Goal: Task Accomplishment & Management: Complete application form

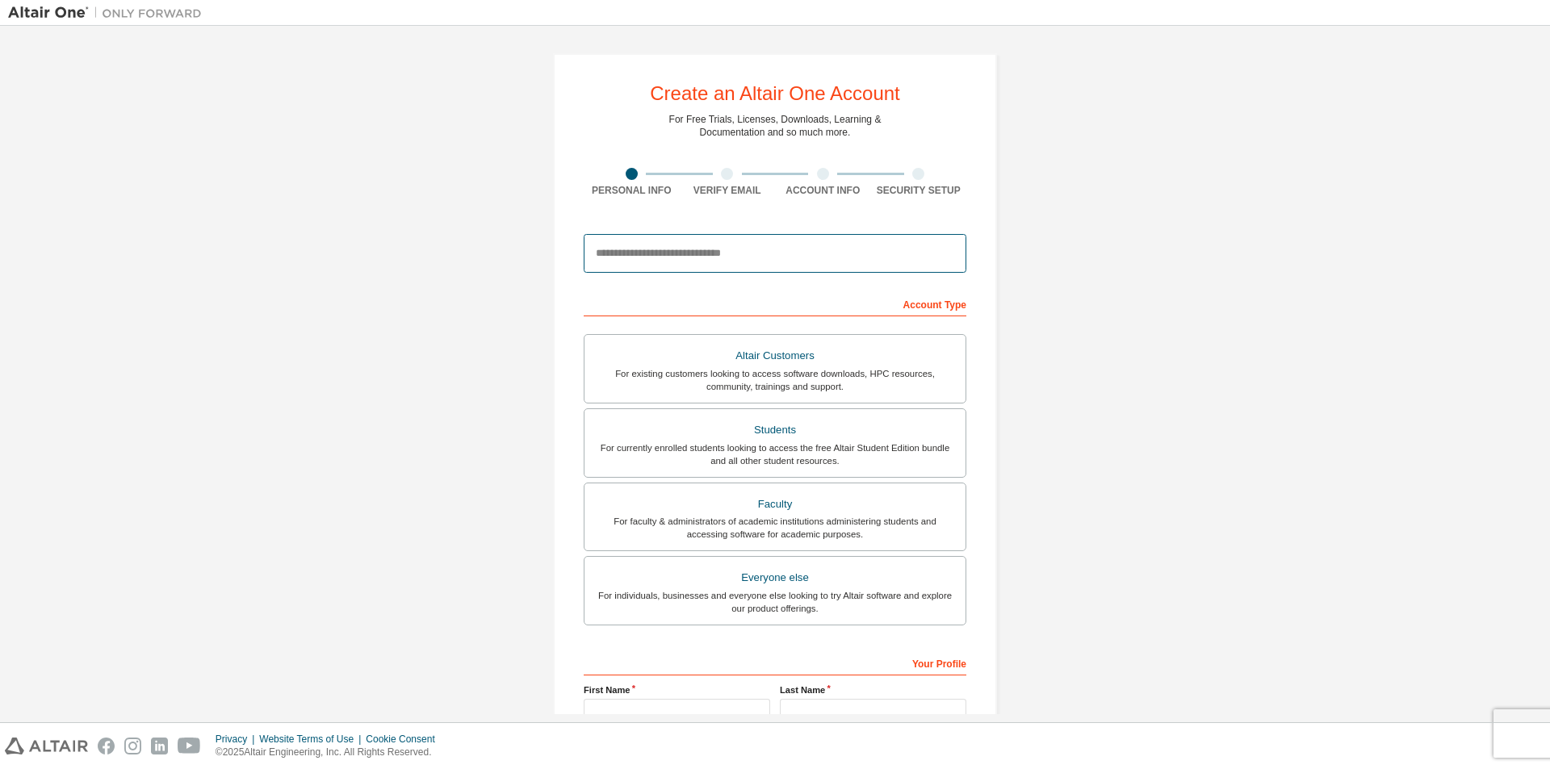
click at [788, 261] on input "email" at bounding box center [775, 253] width 383 height 39
type input "**********"
drag, startPoint x: 763, startPoint y: 258, endPoint x: 567, endPoint y: 257, distance: 196.1
click at [567, 257] on div "**********" at bounding box center [775, 461] width 444 height 816
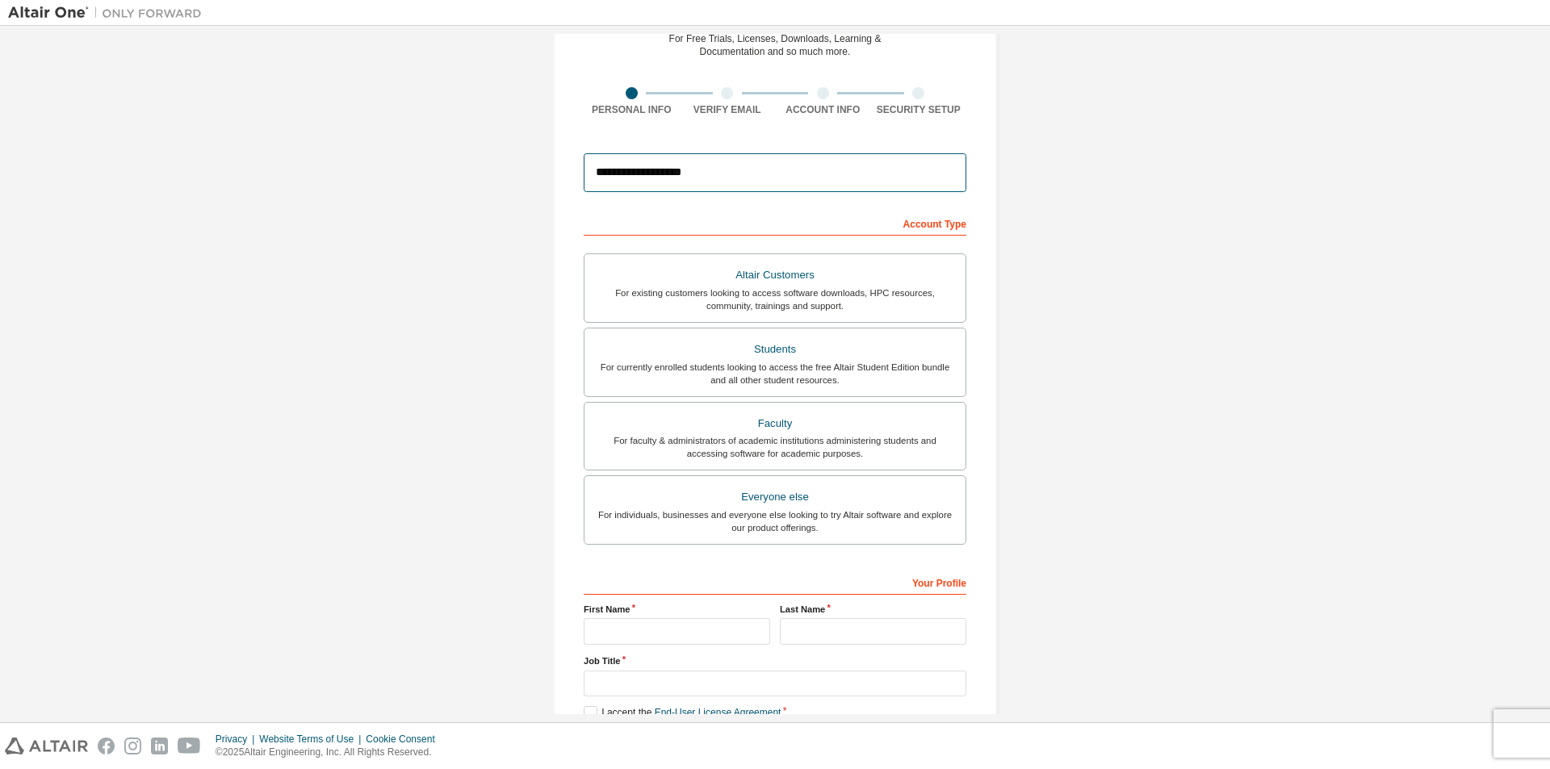
scroll to position [174, 0]
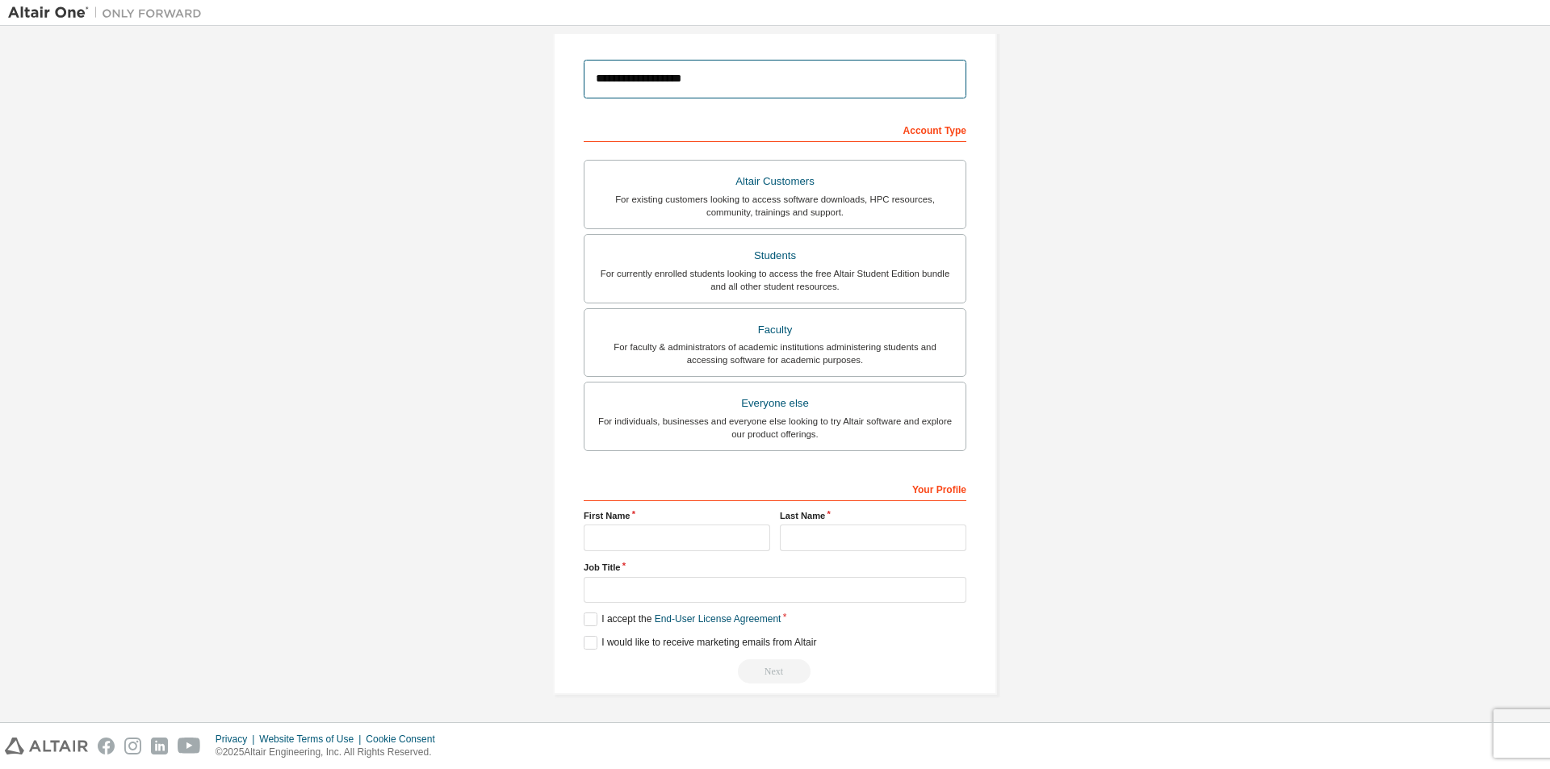
type input "**********"
click at [608, 546] on input "text" at bounding box center [677, 538] width 186 height 27
type input "******"
click at [840, 537] on input "text" at bounding box center [873, 538] width 186 height 27
type input "****"
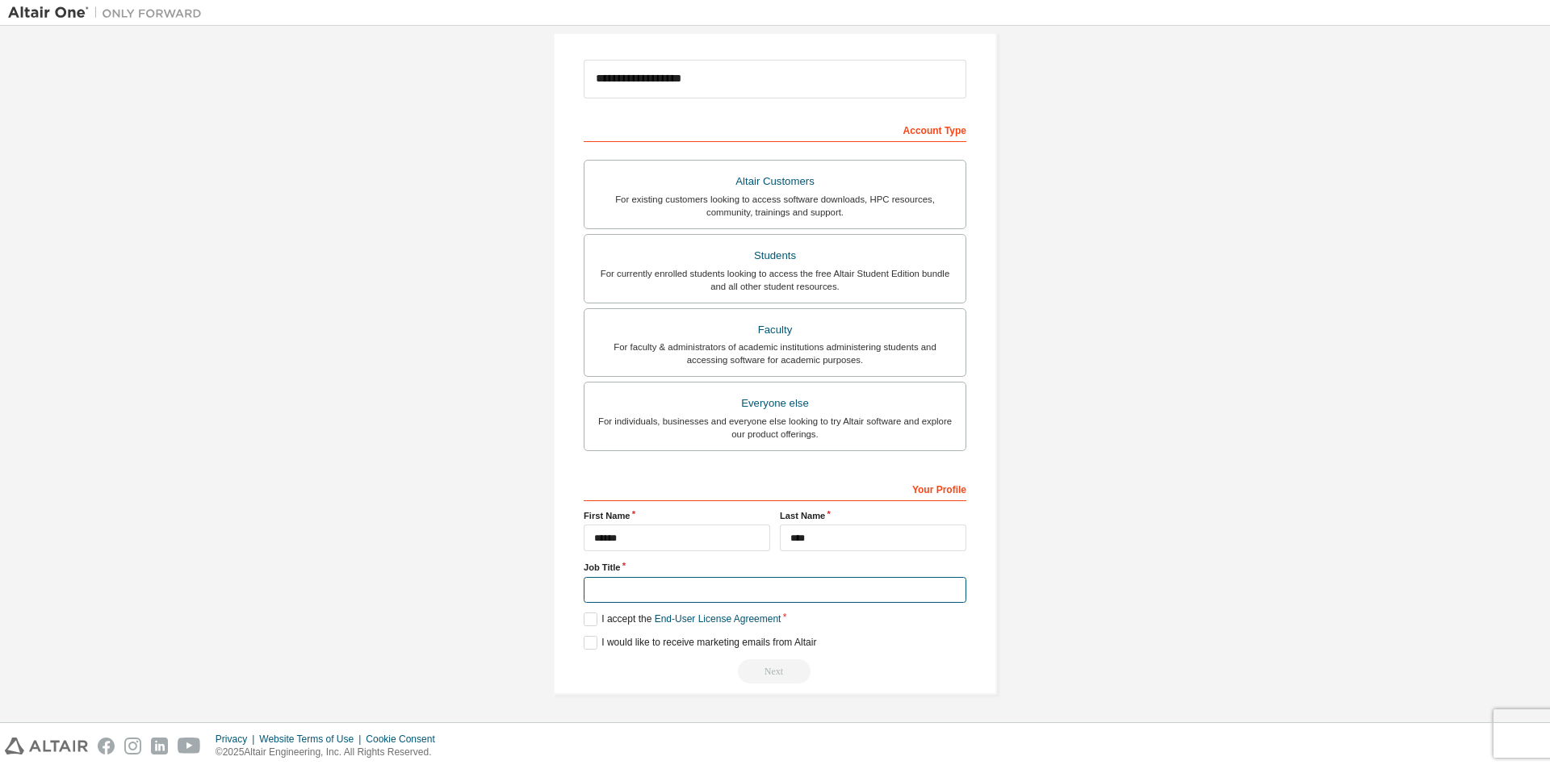
click at [662, 592] on input "text" at bounding box center [775, 590] width 383 height 27
click at [589, 621] on label "I accept the End-User License Agreement" at bounding box center [682, 620] width 197 height 14
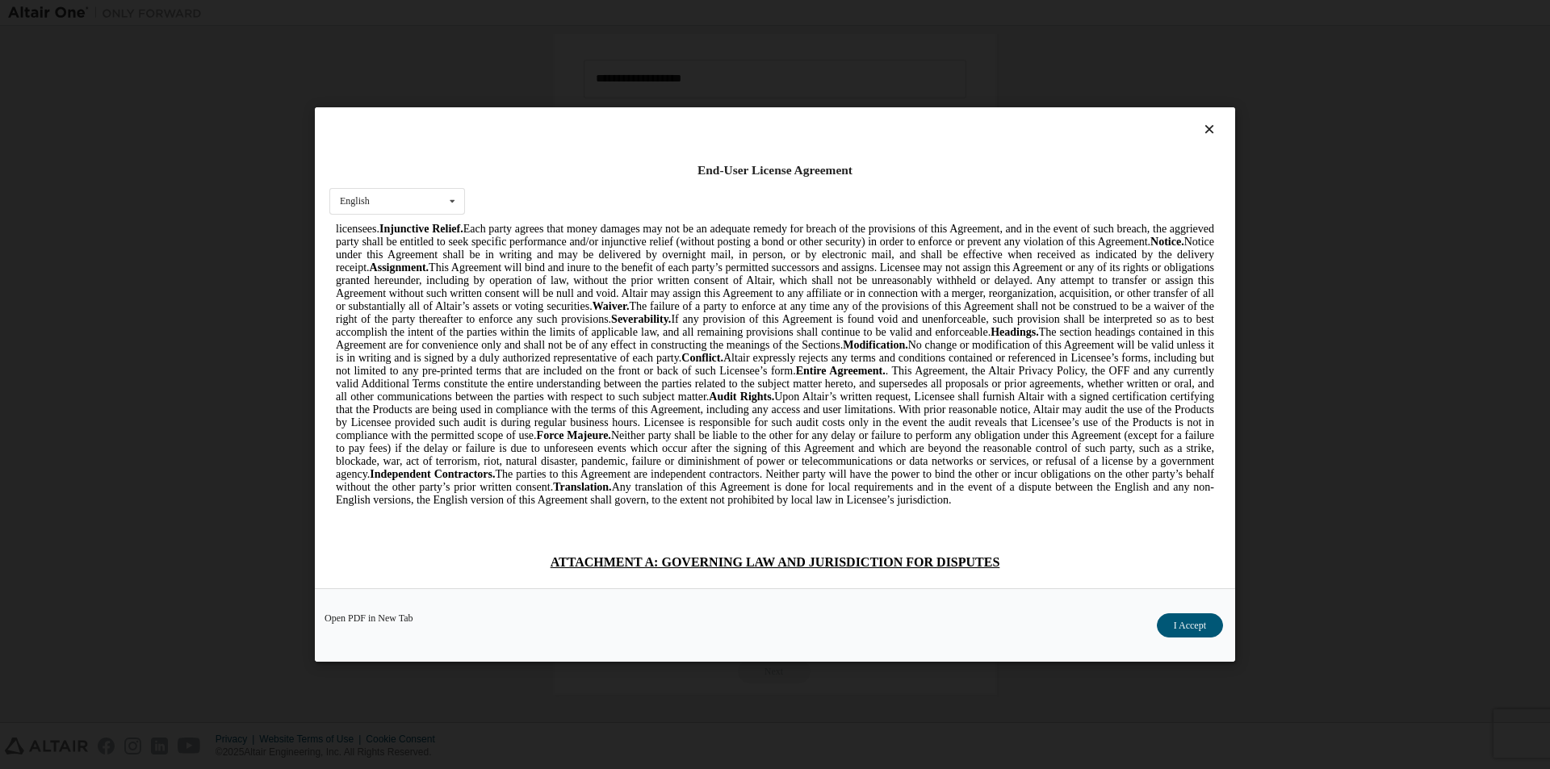
scroll to position [4076, 0]
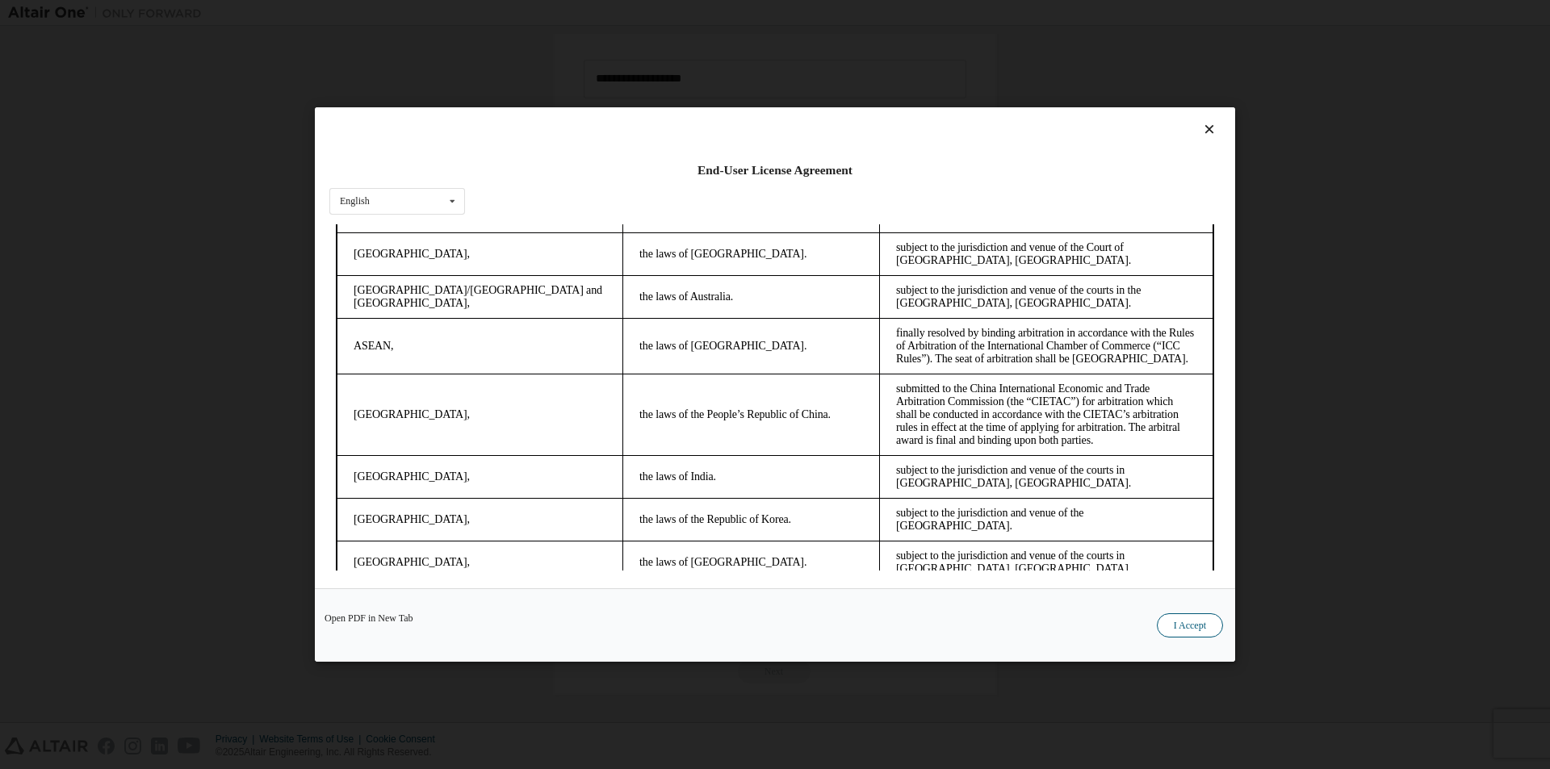
click at [1200, 615] on button "I Accept" at bounding box center [1190, 625] width 66 height 24
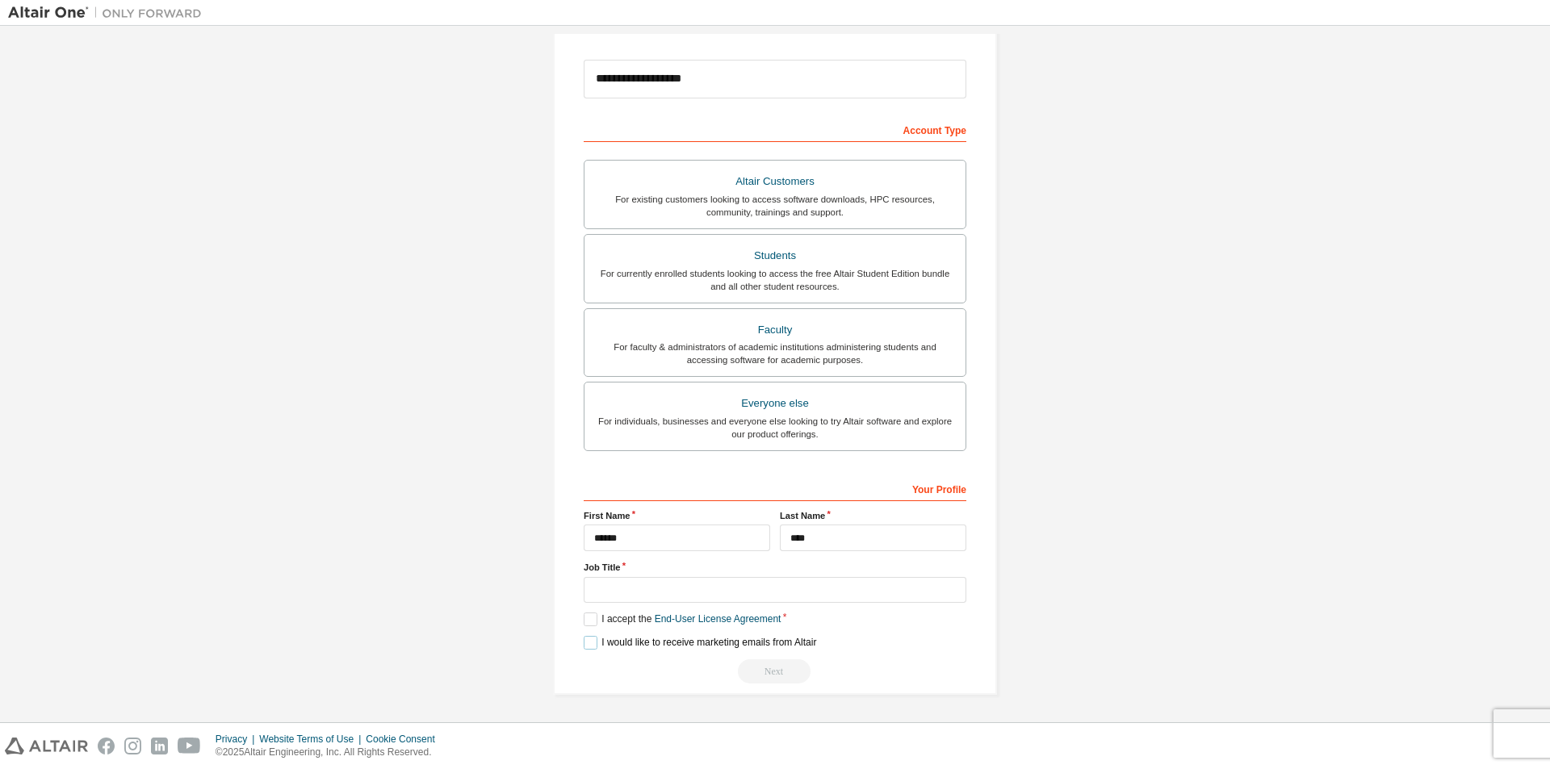
click at [590, 642] on label "I would like to receive marketing emails from Altair" at bounding box center [700, 643] width 232 height 14
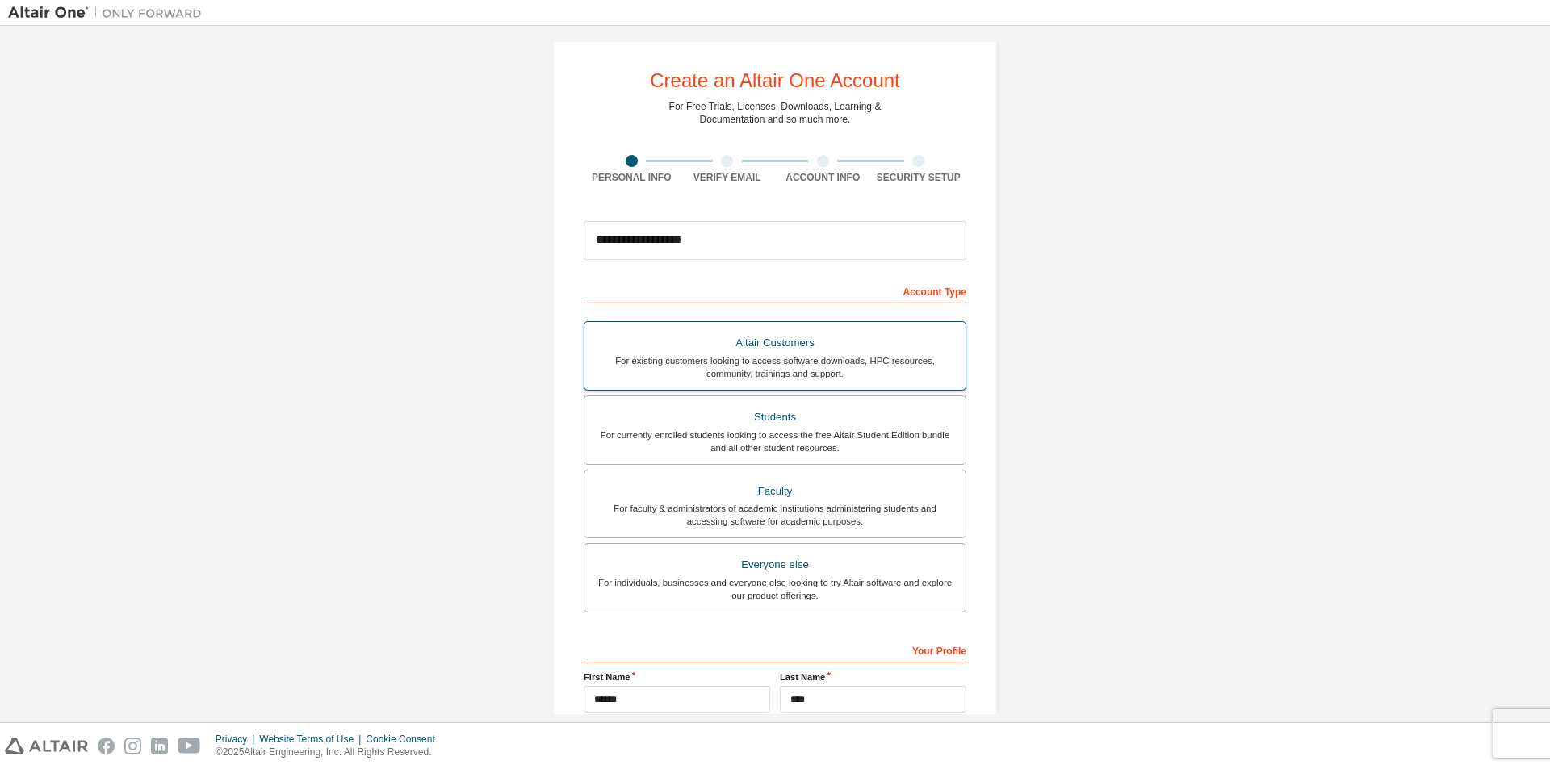
scroll to position [0, 0]
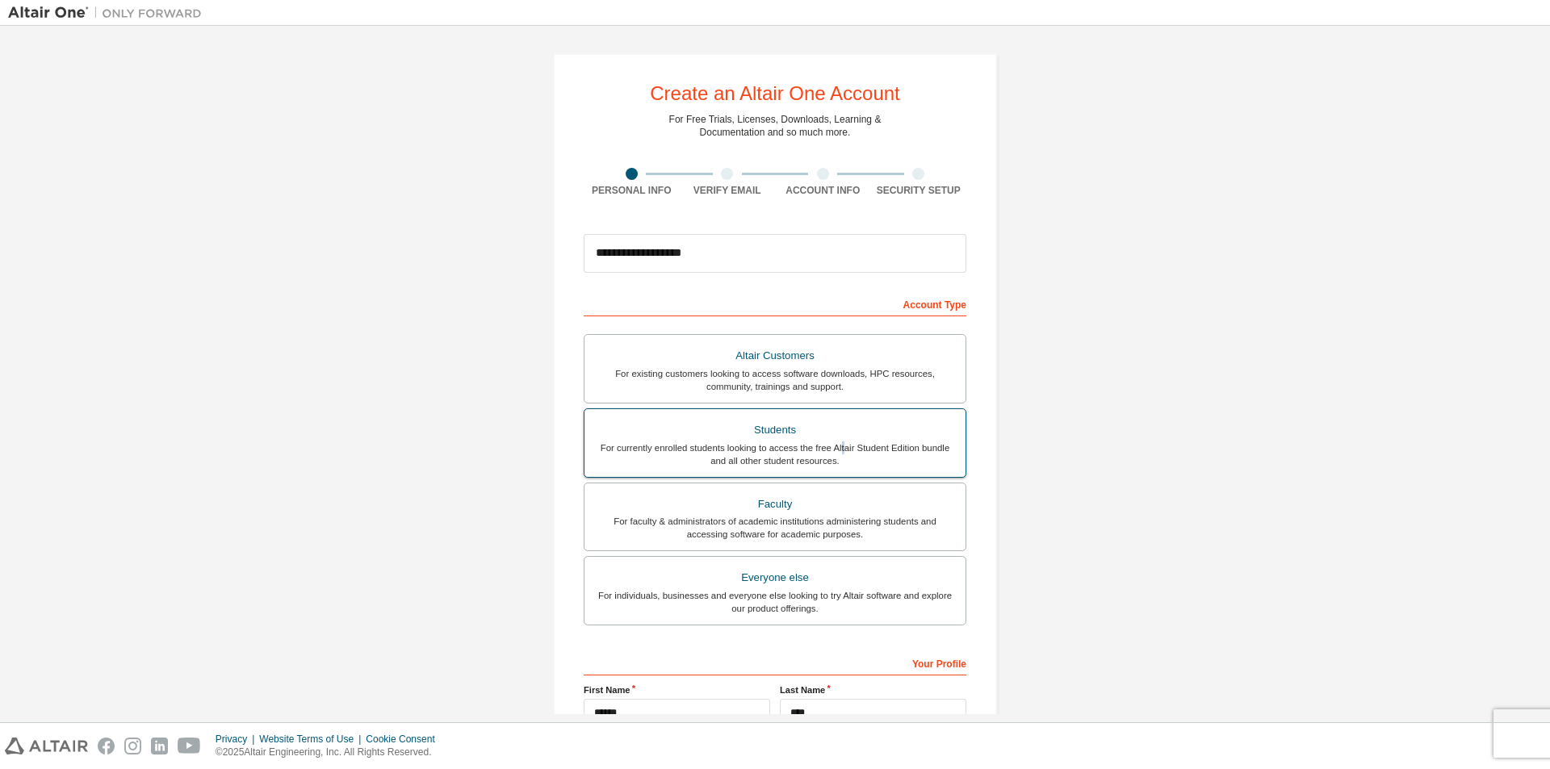
drag, startPoint x: 839, startPoint y: 453, endPoint x: 827, endPoint y: 447, distance: 12.6
click at [833, 449] on div "For currently enrolled students looking to access the free Altair Student Editi…" at bounding box center [775, 454] width 362 height 26
click at [834, 408] on label "Students For currently enrolled students looking to access the free Altair Stud…" at bounding box center [775, 442] width 383 height 69
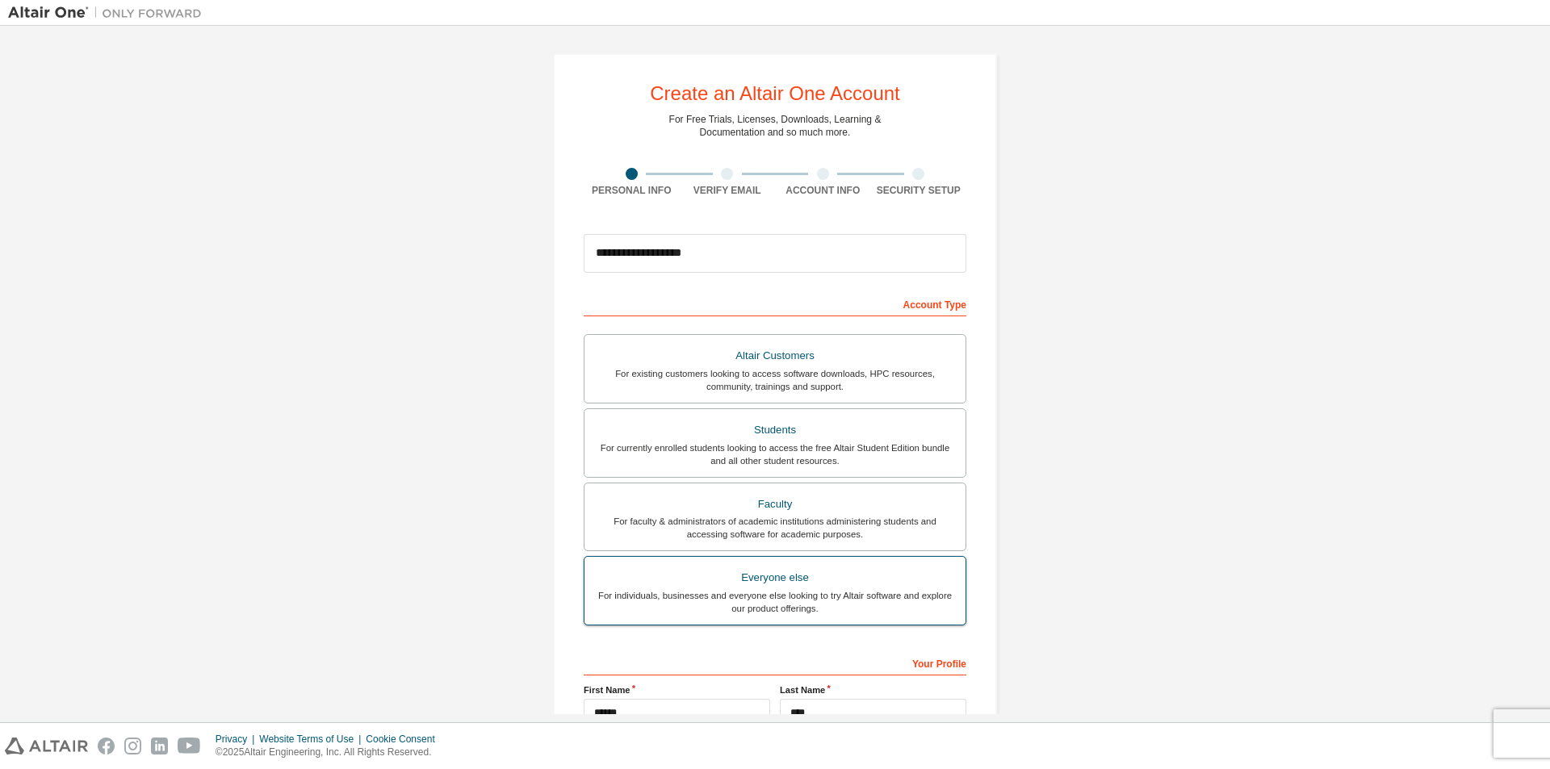
scroll to position [174, 0]
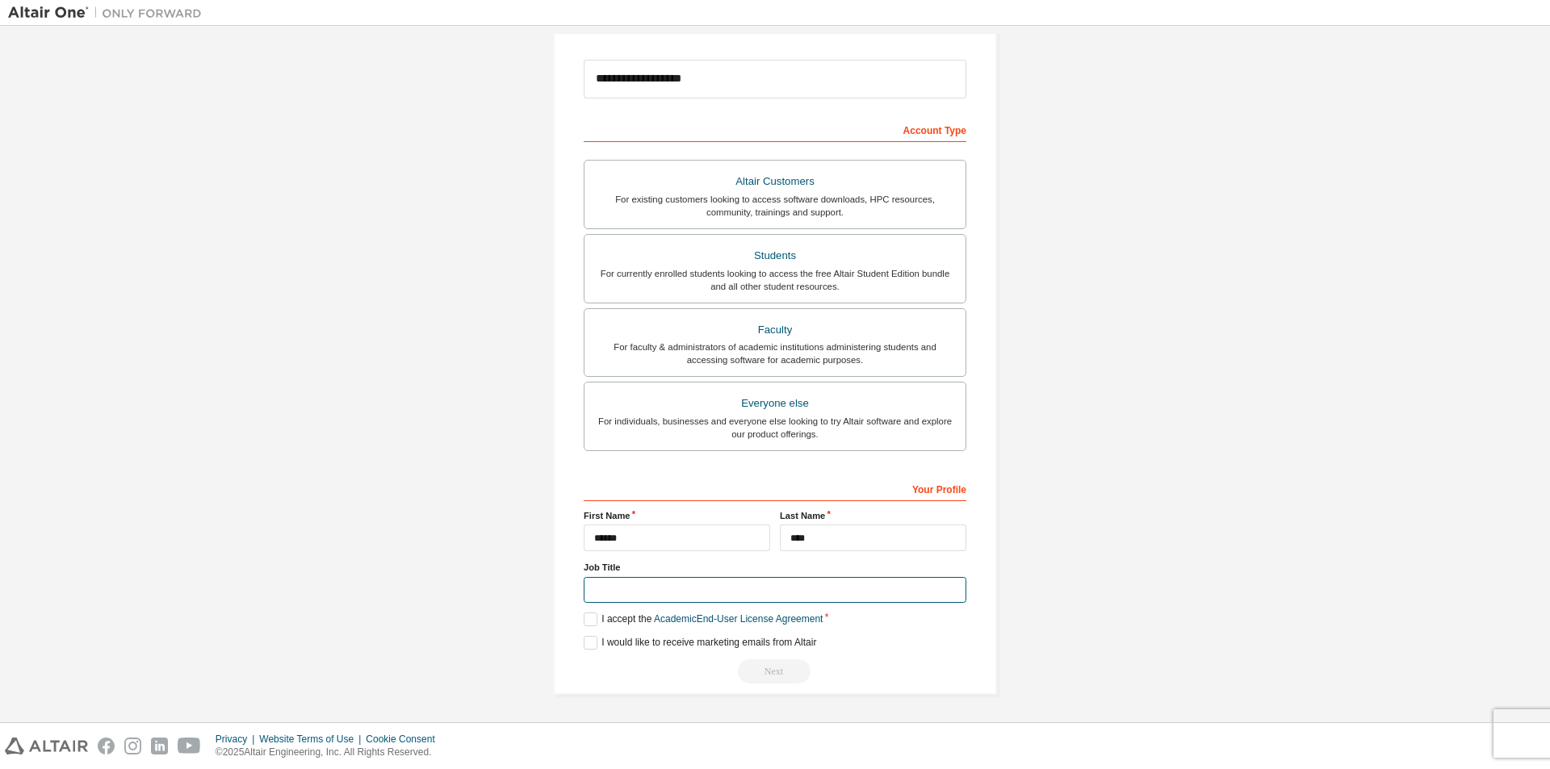
click at [733, 599] on input "text" at bounding box center [775, 590] width 383 height 27
type input "*"
drag, startPoint x: 950, startPoint y: 647, endPoint x: 932, endPoint y: 644, distance: 18.0
click at [948, 647] on div "I would like to receive marketing emails from Altair" at bounding box center [775, 643] width 383 height 14
click at [716, 596] on input "*" at bounding box center [775, 590] width 383 height 27
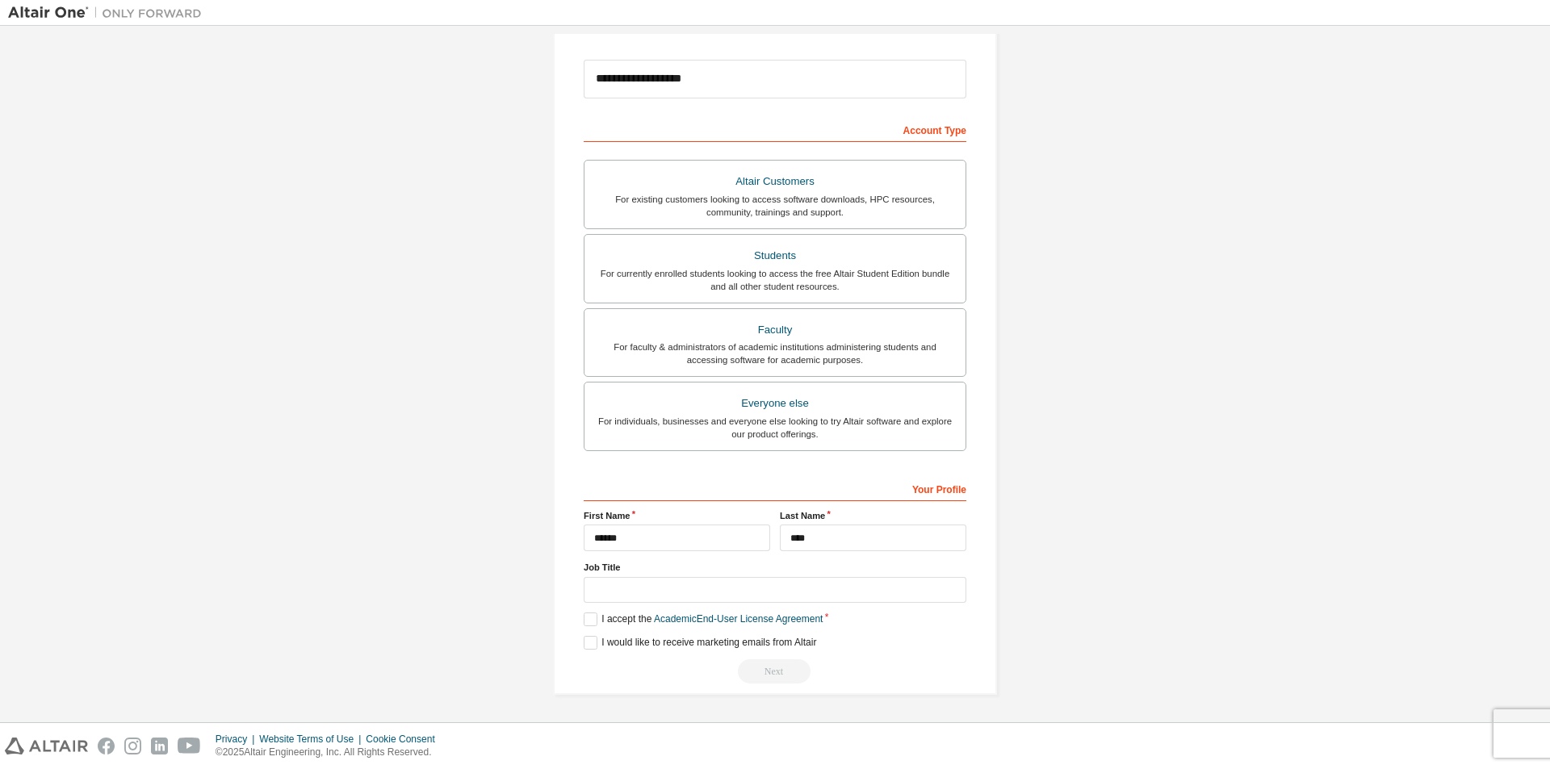
click at [758, 567] on label "Job Title" at bounding box center [775, 567] width 383 height 13
click at [591, 621] on label "I accept the Academic End-User License Agreement" at bounding box center [703, 620] width 239 height 14
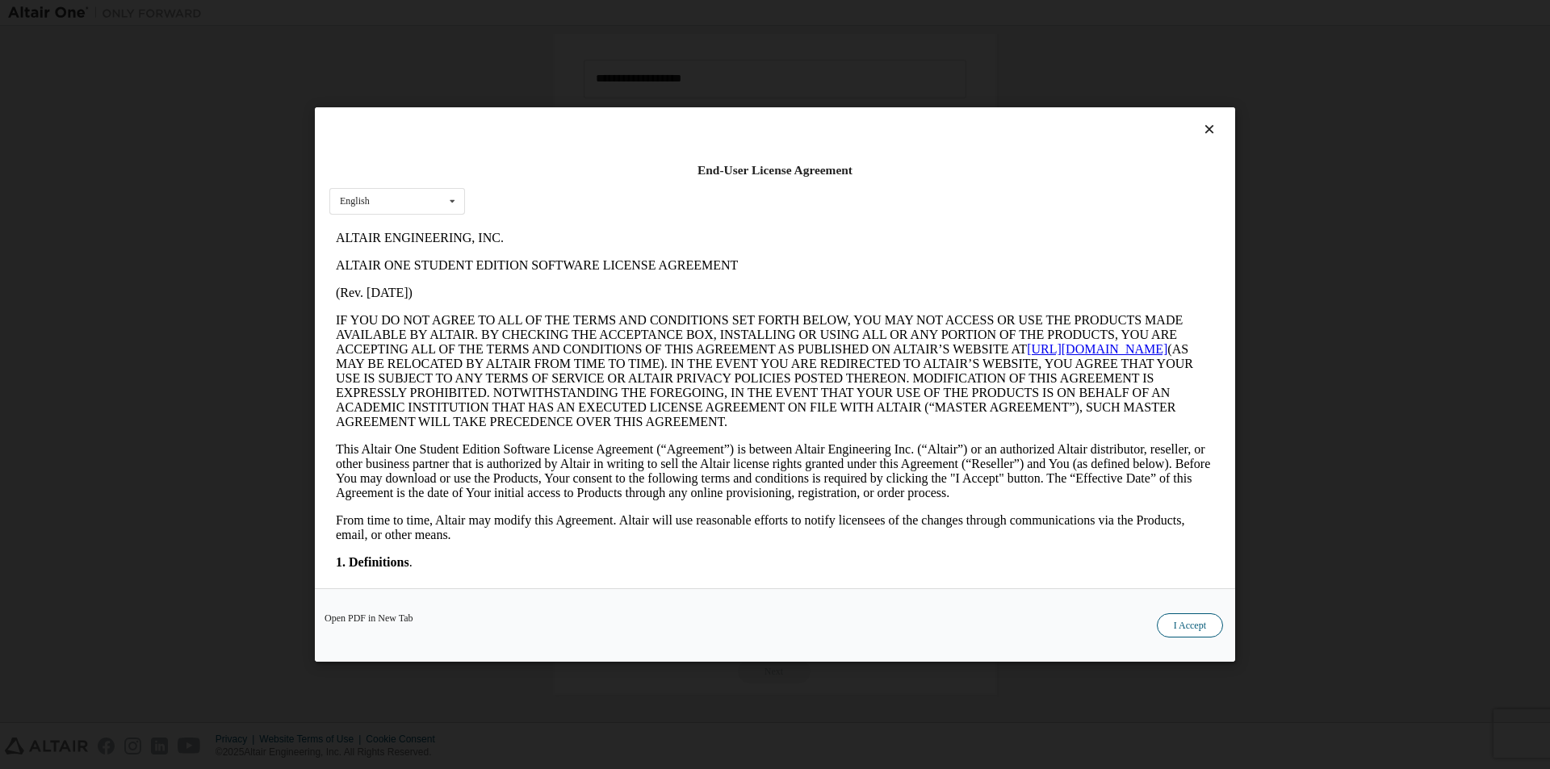
scroll to position [0, 0]
click at [1191, 622] on button "I Accept" at bounding box center [1190, 625] width 66 height 24
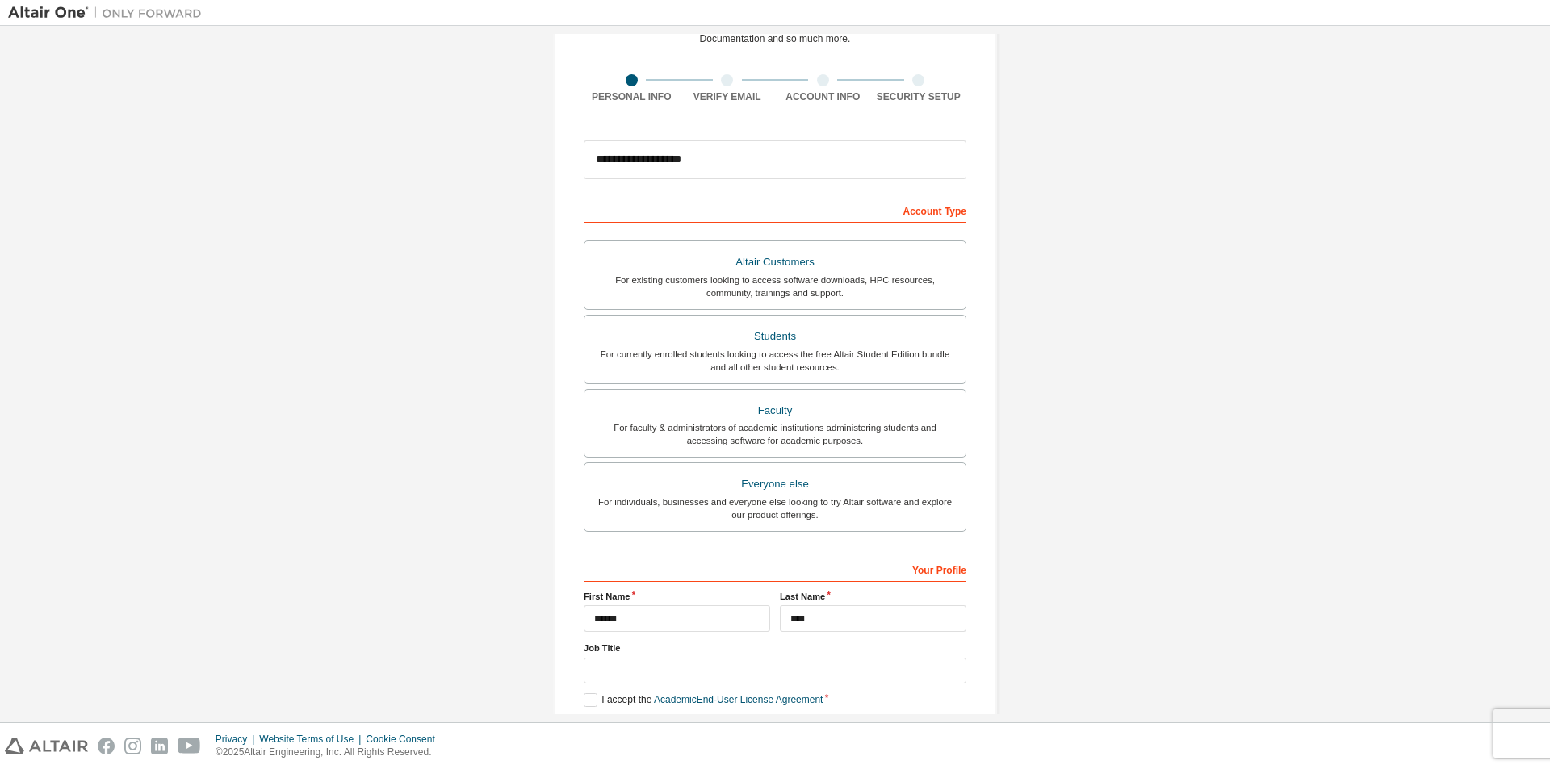
scroll to position [174, 0]
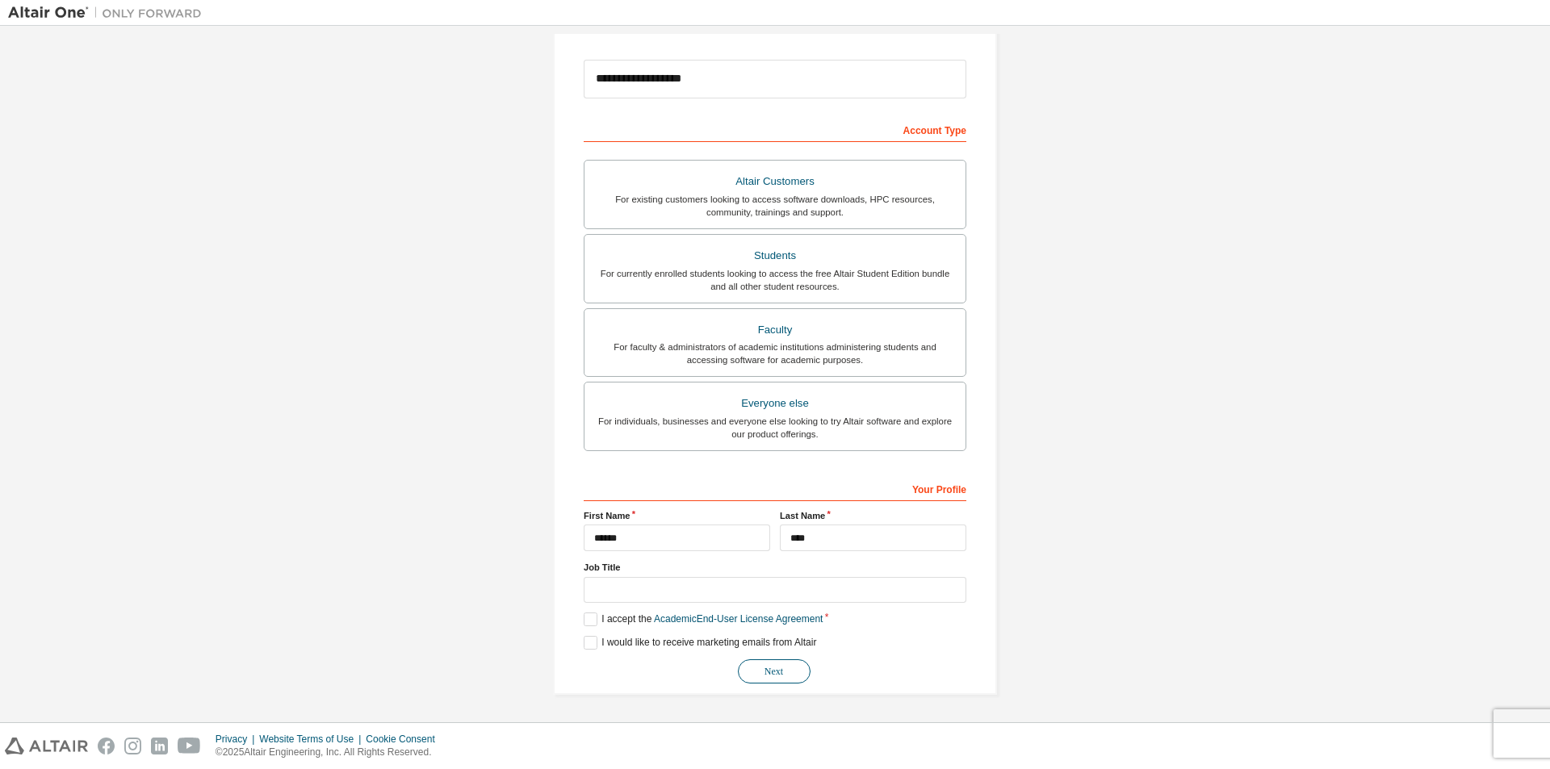
click at [804, 667] on button "Next" at bounding box center [774, 671] width 73 height 24
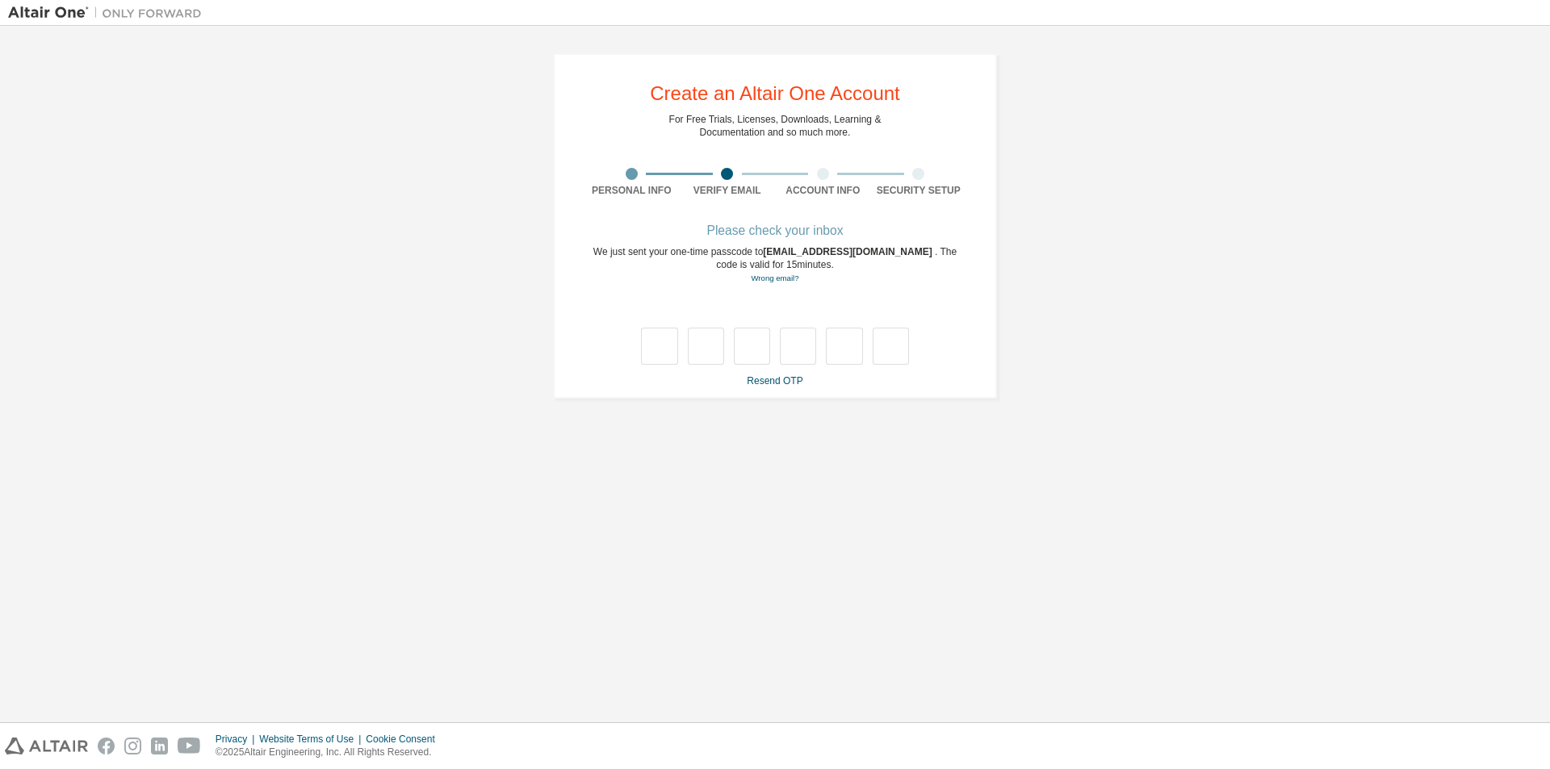
scroll to position [0, 0]
click at [773, 375] on link "Resend OTP" at bounding box center [775, 380] width 56 height 11
click at [787, 380] on link "Resend OTP" at bounding box center [775, 380] width 56 height 11
click at [797, 379] on link "Resend OTP" at bounding box center [775, 380] width 56 height 11
click at [778, 380] on div "Resend OTP" at bounding box center [775, 380] width 383 height 13
